Goal: Check status

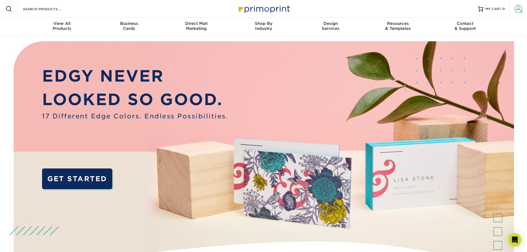
click at [519, 6] on span at bounding box center [519, 9] width 8 height 8
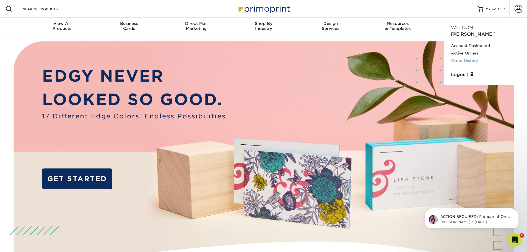
click at [469, 57] on link "Order History" at bounding box center [485, 60] width 69 height 7
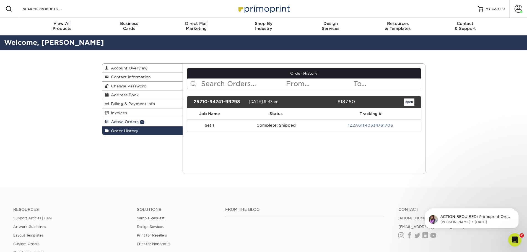
click at [126, 120] on span "Active Orders" at bounding box center [124, 122] width 30 height 4
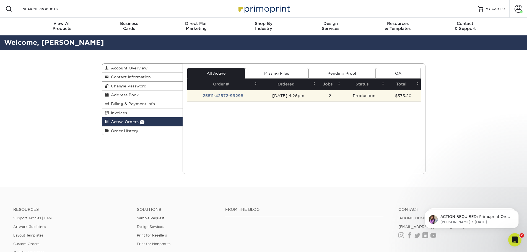
click at [215, 94] on td "25811-42672-99298" at bounding box center [223, 96] width 72 height 12
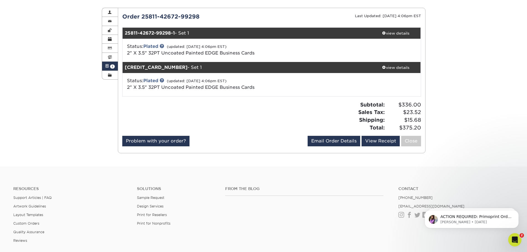
scroll to position [83, 0]
